Goal: Find specific page/section: Find specific page/section

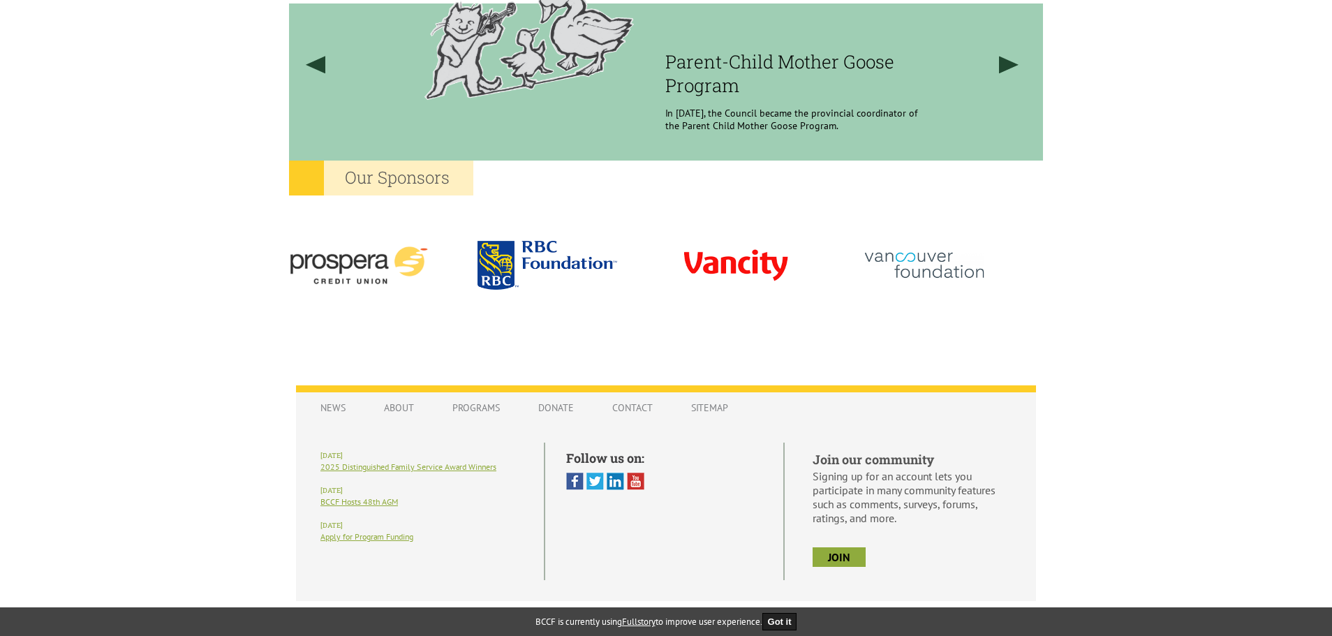
scroll to position [1204, 0]
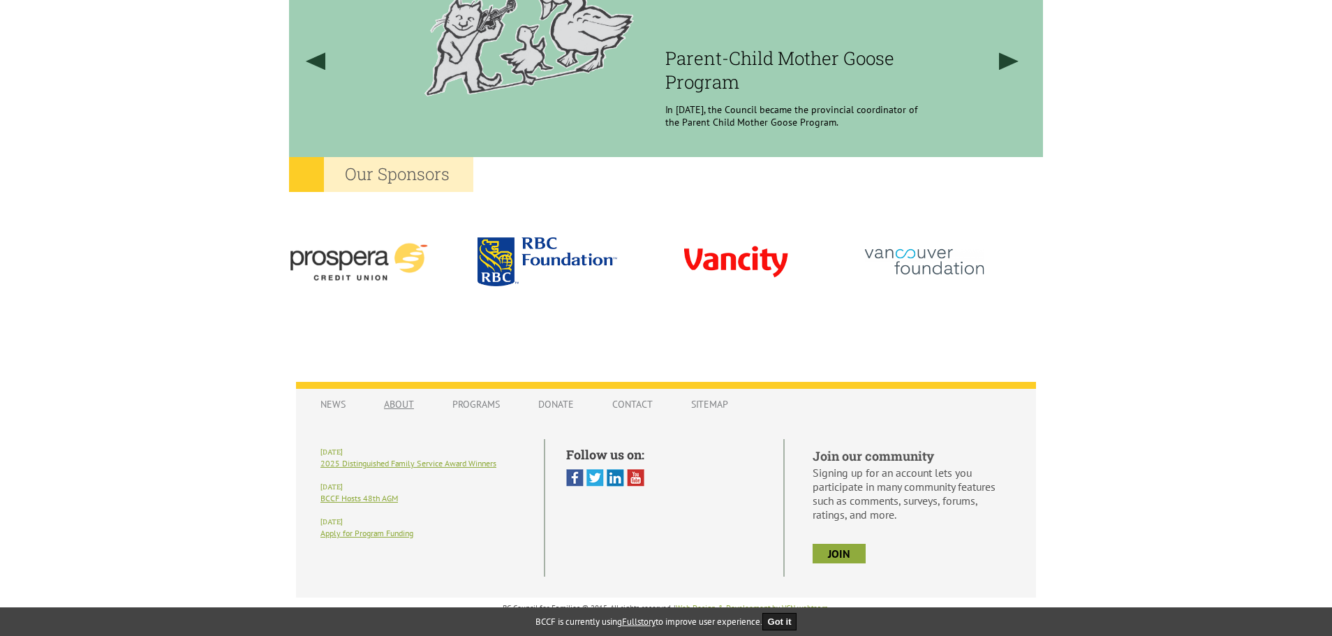
click at [410, 407] on link "About" at bounding box center [399, 404] width 58 height 27
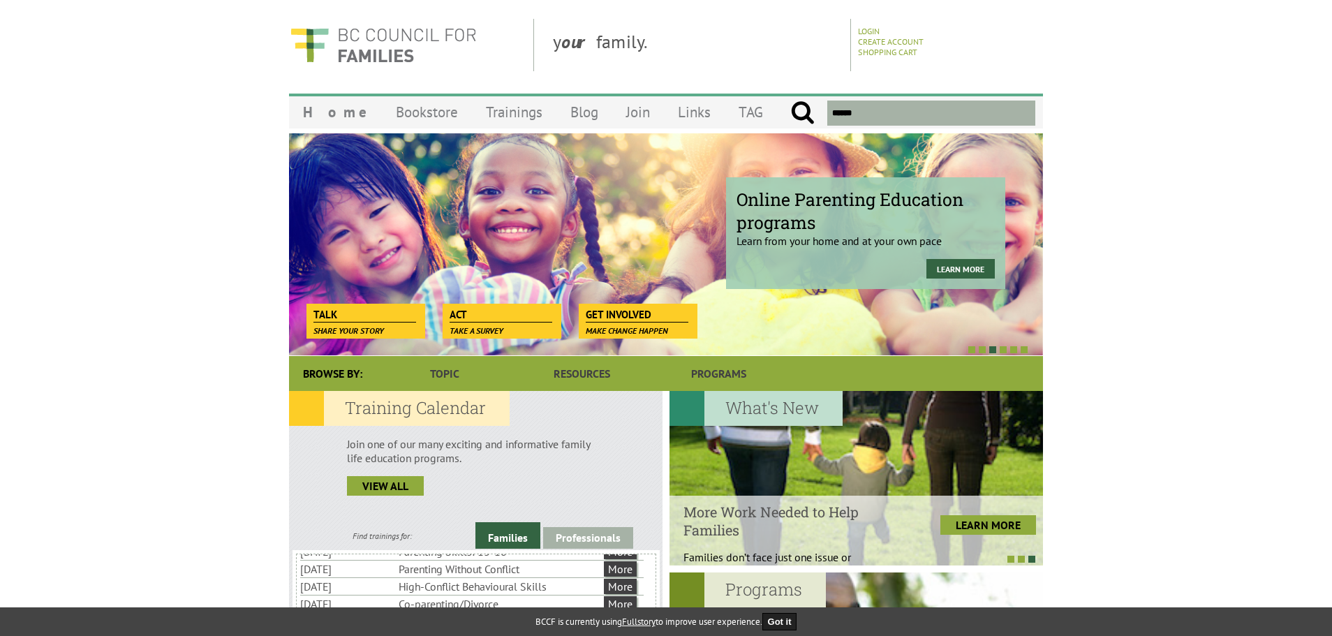
scroll to position [0, 0]
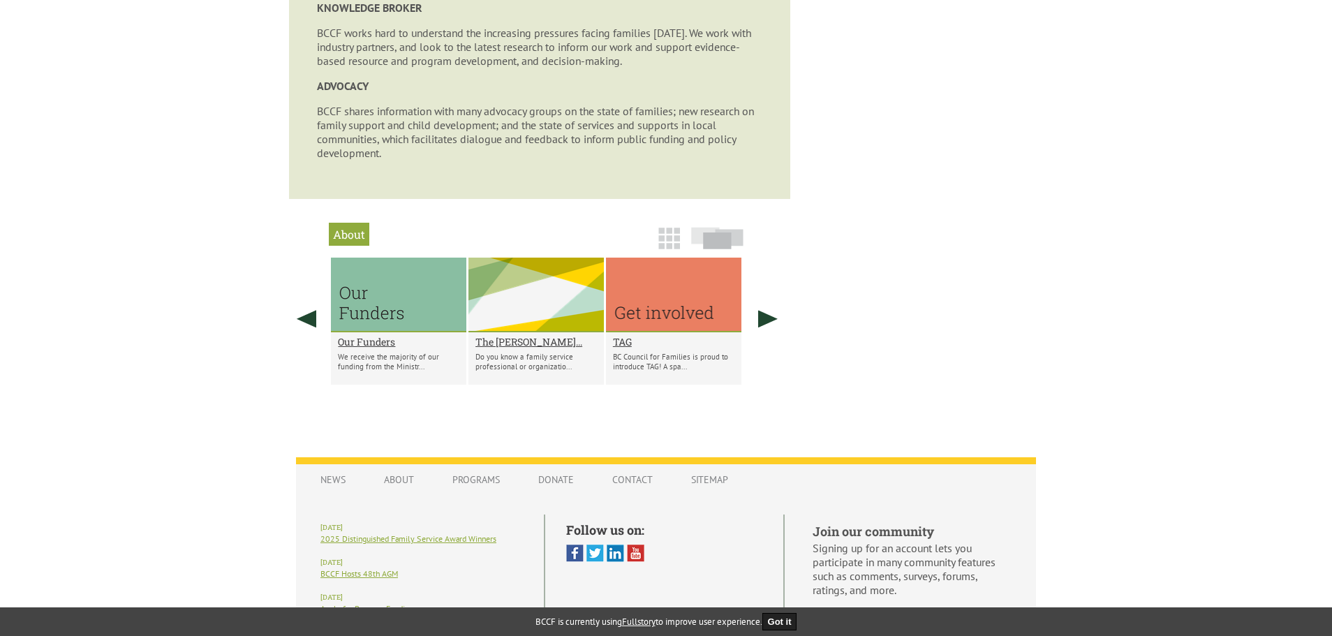
scroll to position [907, 0]
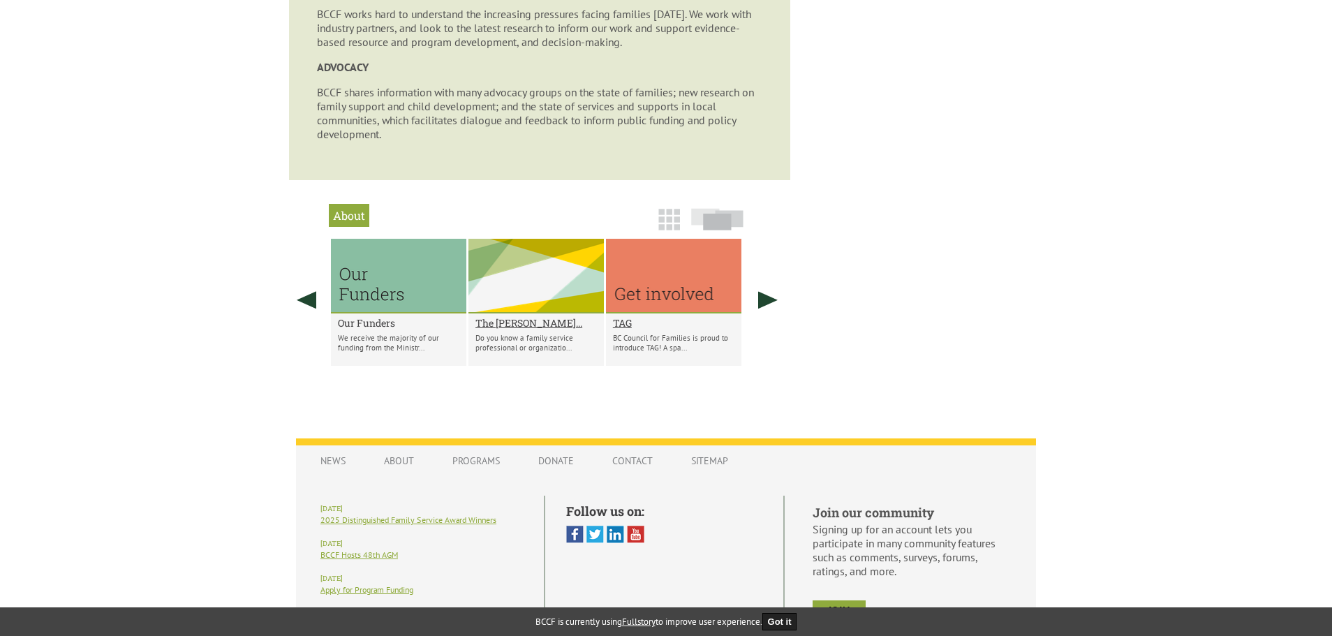
click at [371, 324] on h2 "Our Funders" at bounding box center [398, 322] width 121 height 13
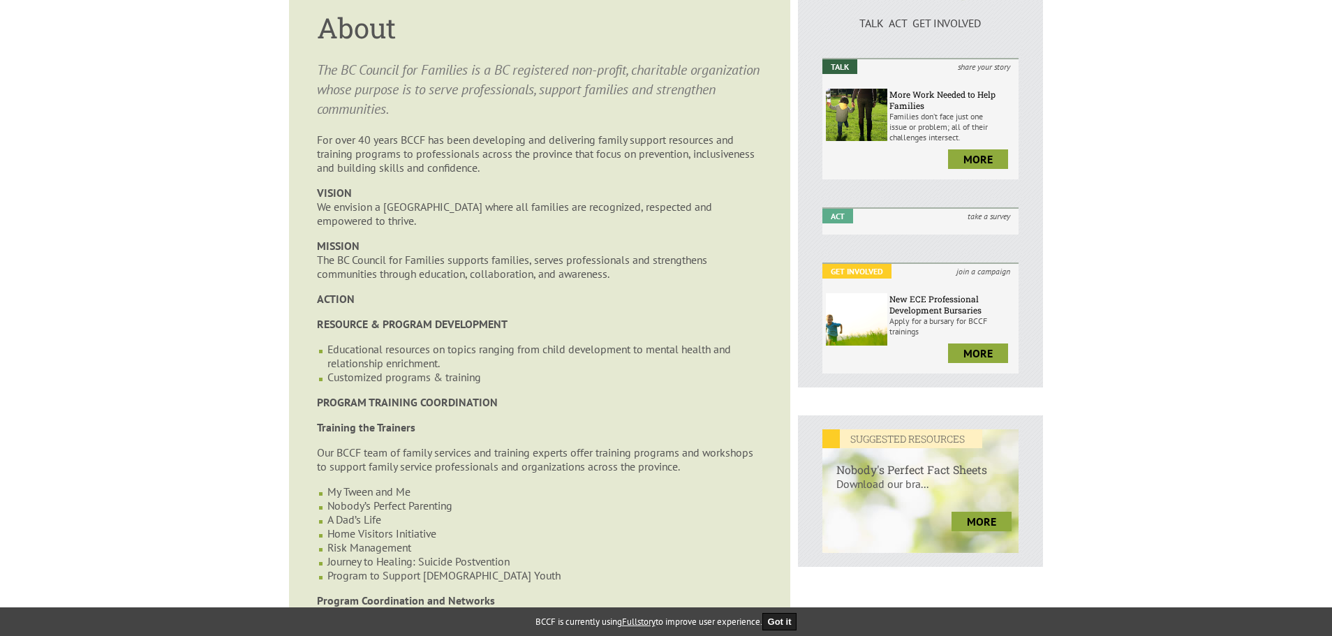
scroll to position [0, 0]
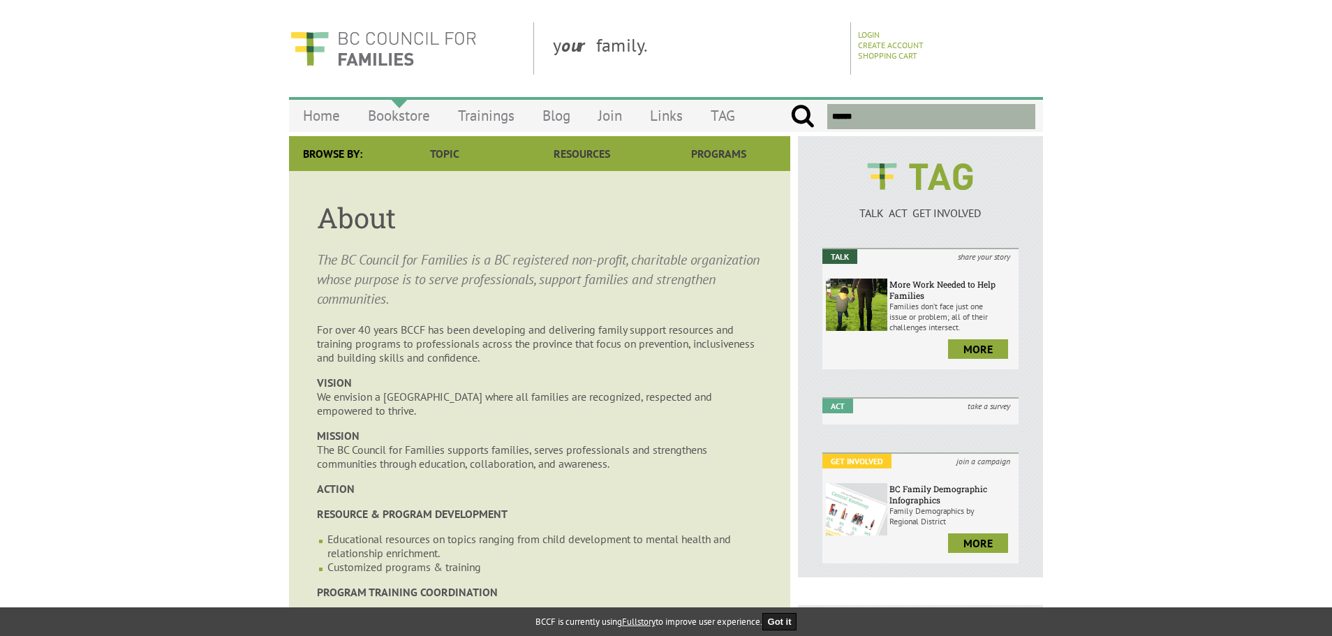
click at [416, 110] on link "Bookstore" at bounding box center [399, 115] width 90 height 33
